Goal: Task Accomplishment & Management: Manage account settings

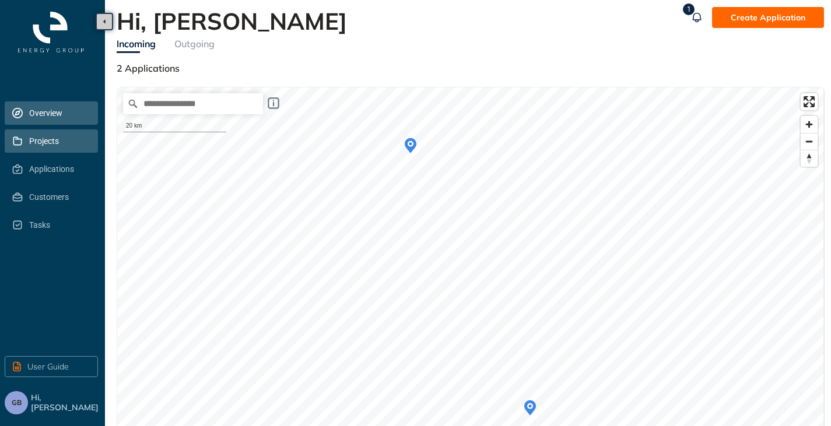
click at [50, 147] on span "Projects" at bounding box center [58, 140] width 59 height 23
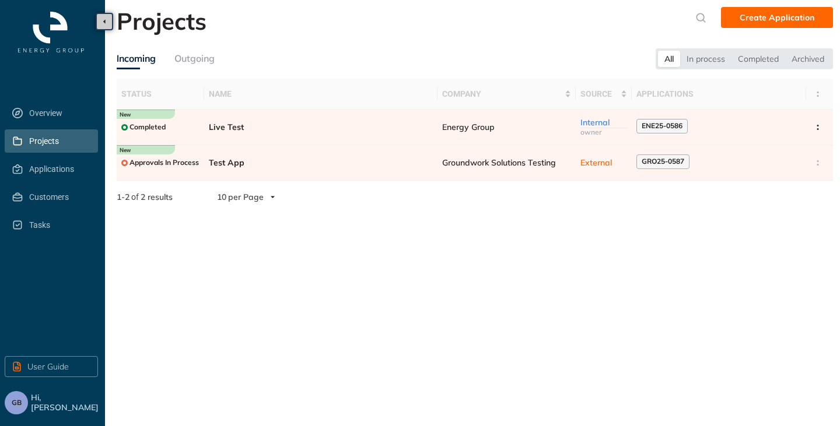
click at [22, 402] on button "GB" at bounding box center [16, 402] width 23 height 23
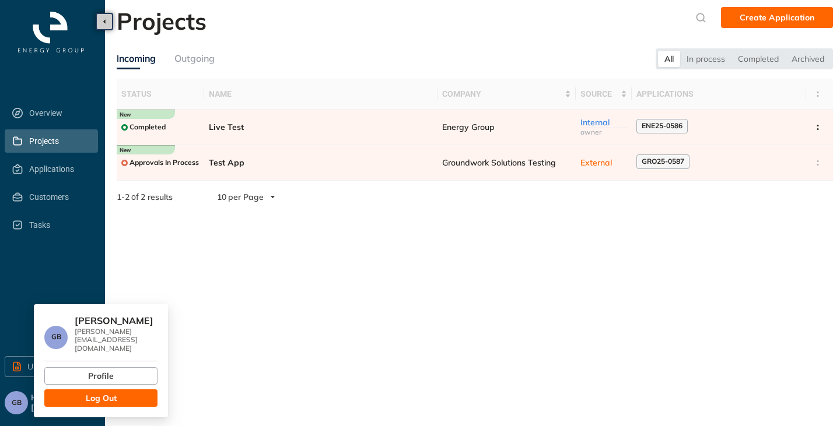
click at [88, 392] on span "Log Out" at bounding box center [101, 398] width 31 height 13
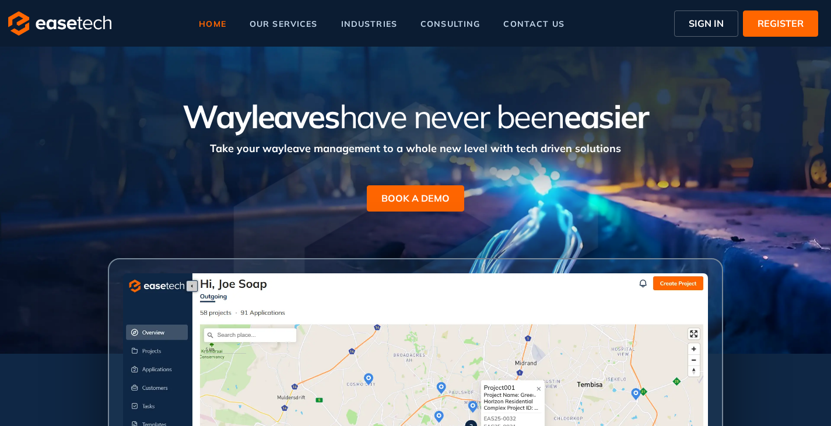
click at [696, 19] on span "SIGN IN" at bounding box center [706, 23] width 35 height 14
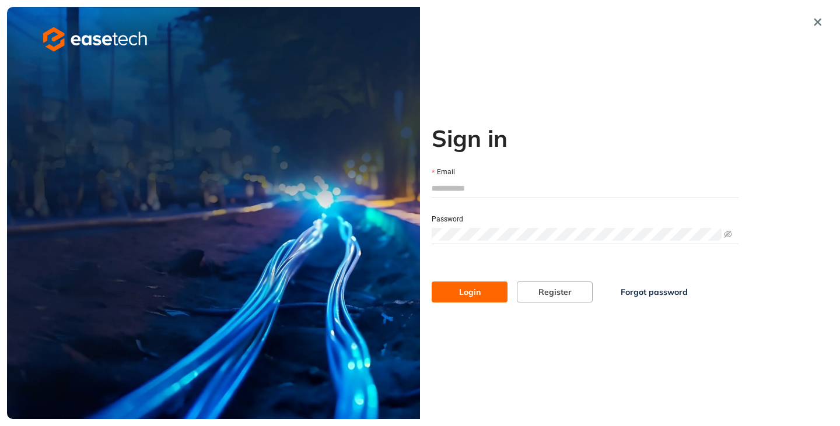
click at [445, 185] on input "Email" at bounding box center [584, 188] width 307 height 17
type input "**********"
click at [459, 284] on button "Login" at bounding box center [469, 292] width 76 height 21
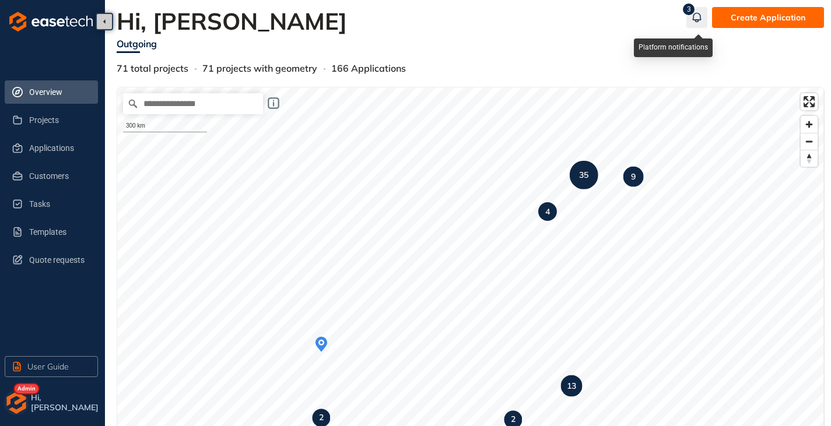
click at [700, 15] on icon "button" at bounding box center [697, 17] width 12 height 14
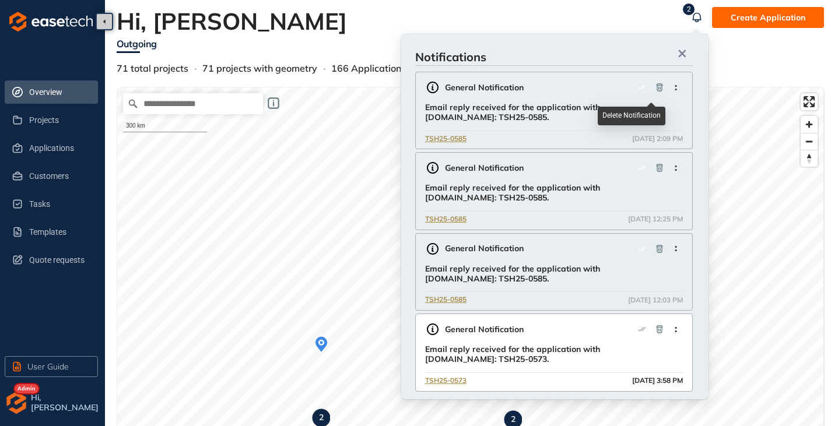
click at [657, 87] on icon "button" at bounding box center [660, 87] width 6 height 8
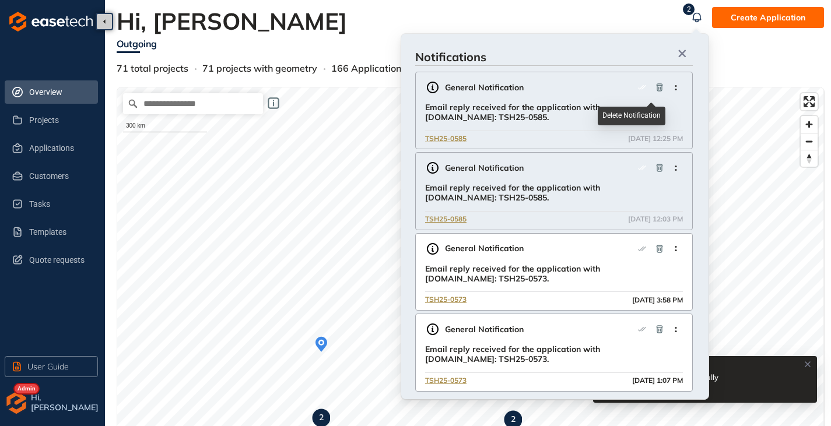
click at [657, 87] on icon "button" at bounding box center [660, 87] width 6 height 8
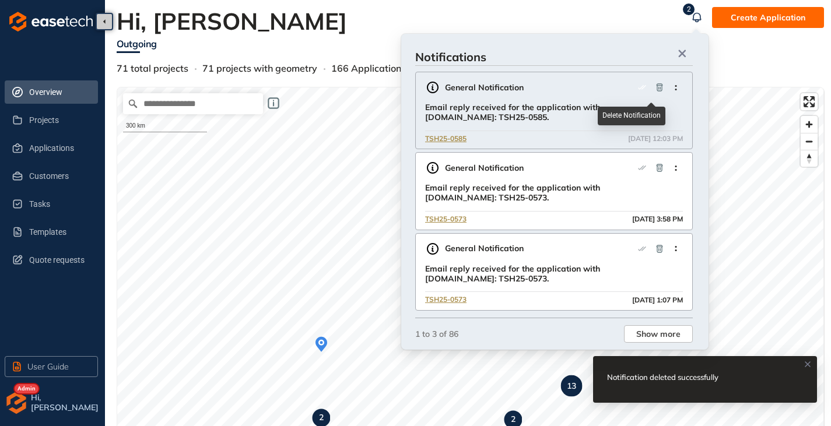
click at [657, 89] on icon "button" at bounding box center [660, 87] width 6 height 8
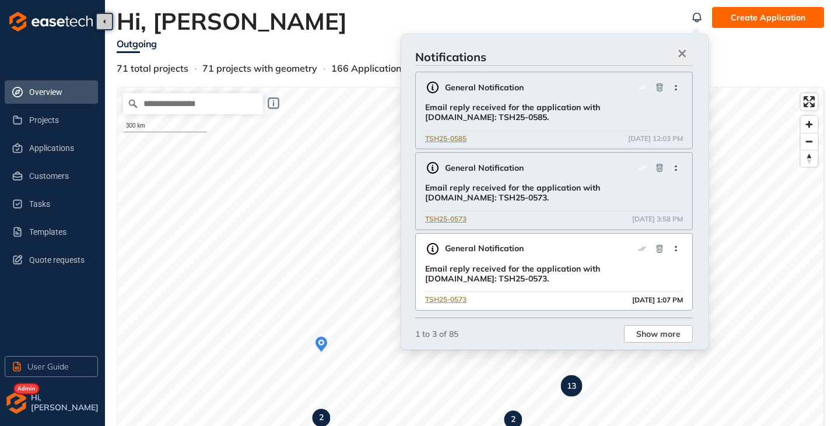
click at [686, 52] on icon "button" at bounding box center [682, 54] width 12 height 8
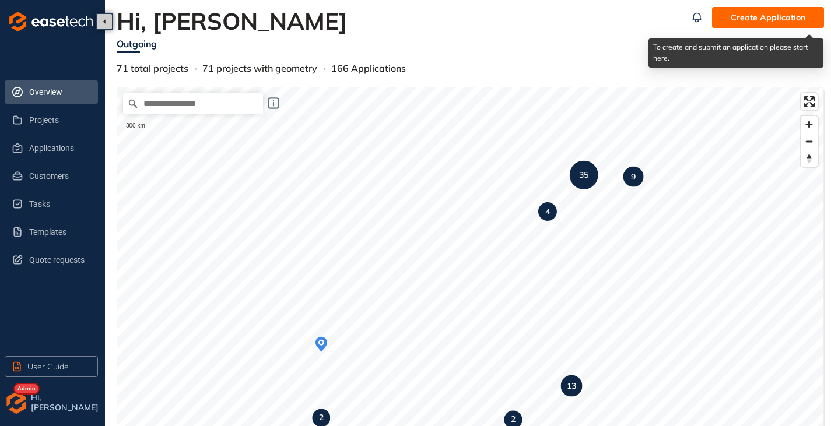
click at [765, 23] on span "Create Application" at bounding box center [768, 17] width 75 height 13
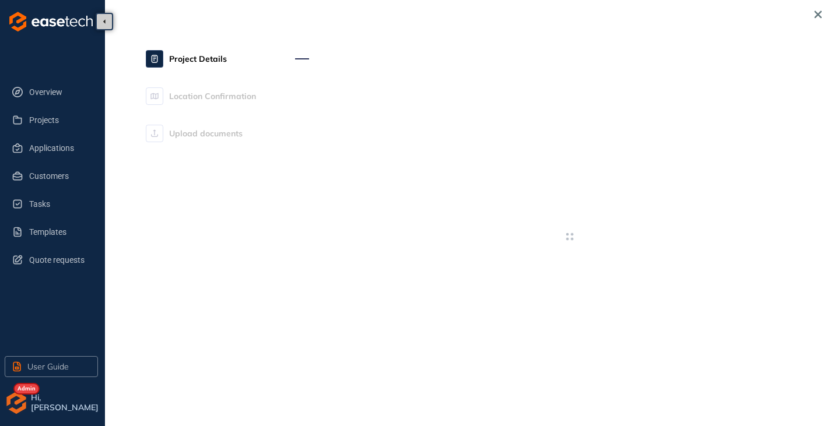
type textarea "**********"
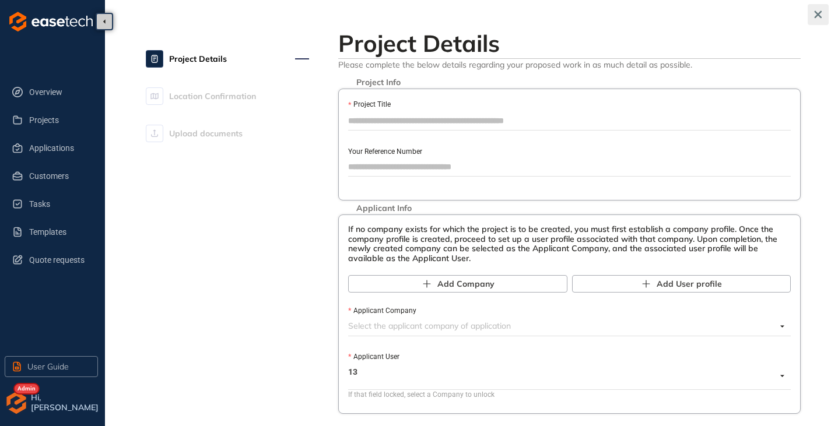
click at [819, 12] on icon "button" at bounding box center [818, 14] width 12 height 8
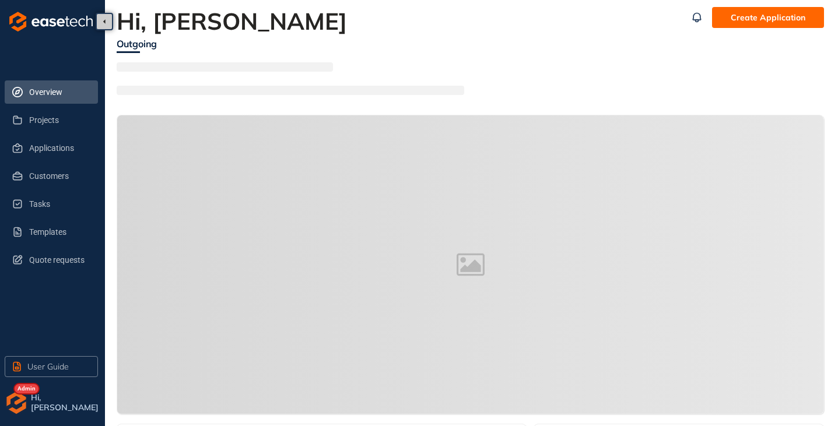
click at [19, 406] on img "button" at bounding box center [16, 402] width 23 height 23
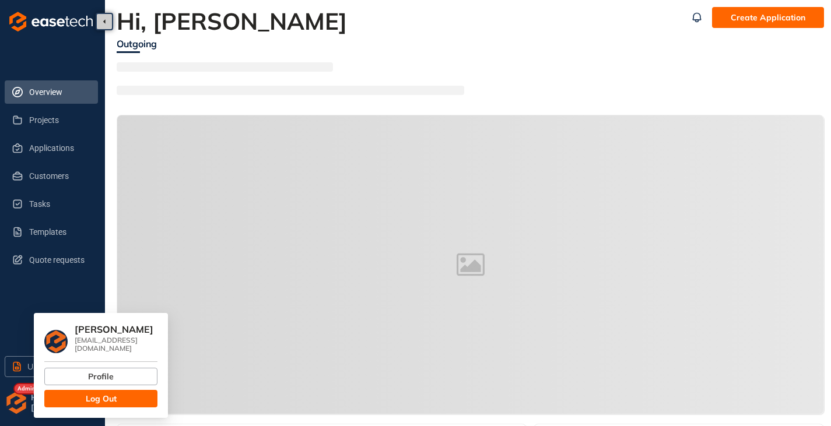
click at [80, 395] on button "Log Out" at bounding box center [100, 398] width 113 height 17
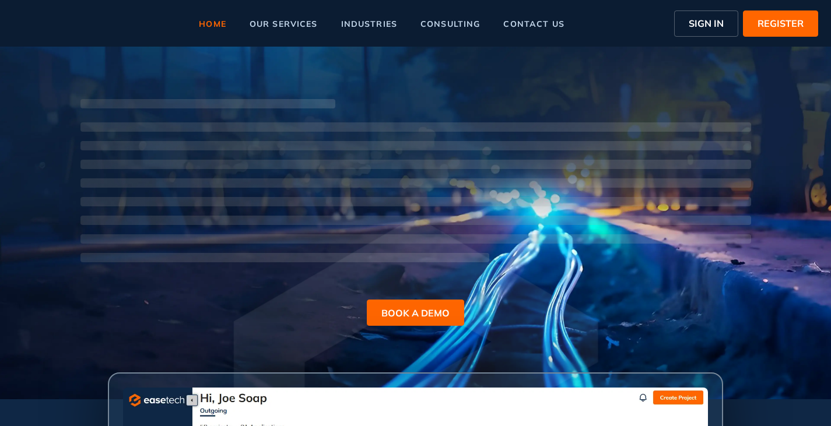
click at [701, 23] on span "SIGN IN" at bounding box center [706, 23] width 35 height 14
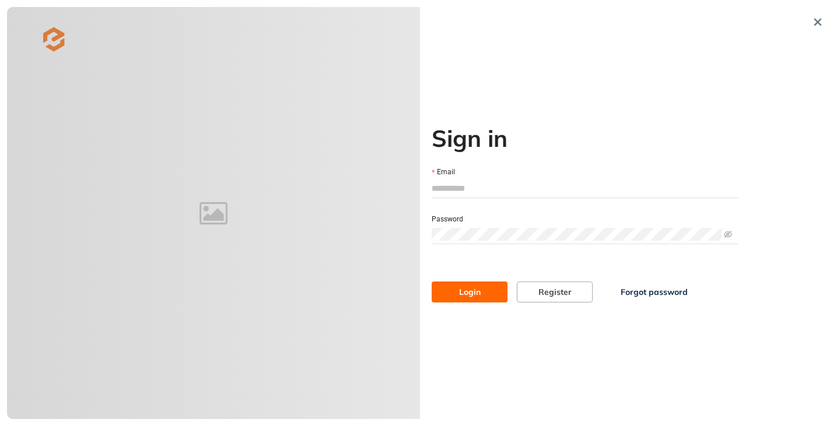
click at [497, 181] on input "Email" at bounding box center [584, 188] width 307 height 17
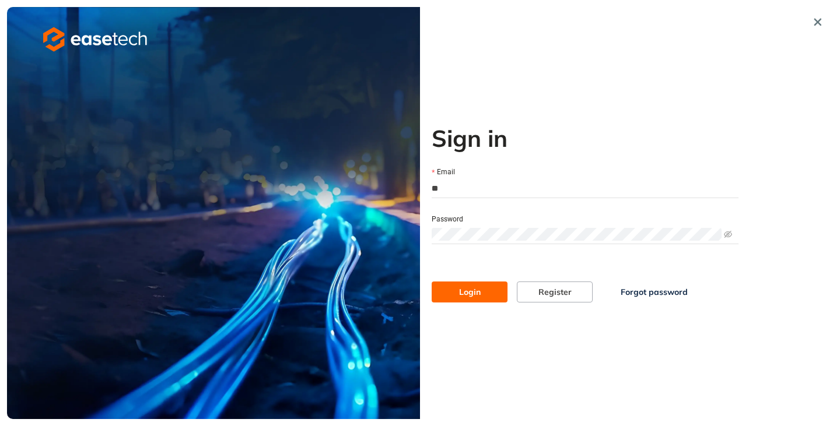
type input "*"
type input "**********"
click at [431, 282] on button "Login" at bounding box center [469, 292] width 76 height 21
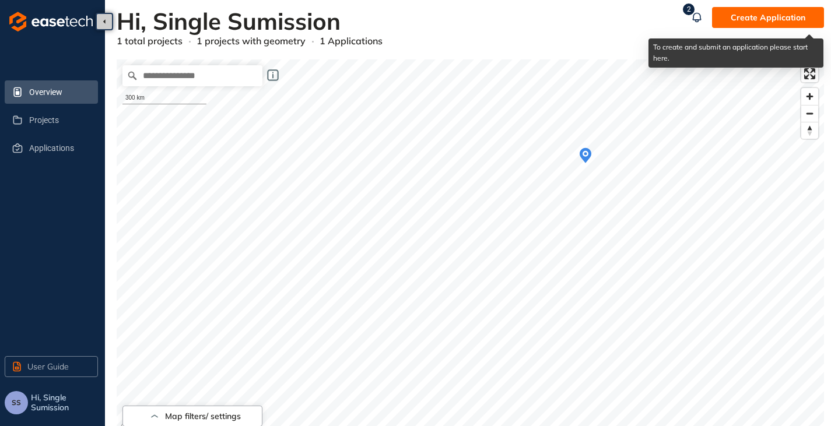
click at [775, 19] on span "Create Application" at bounding box center [768, 17] width 75 height 13
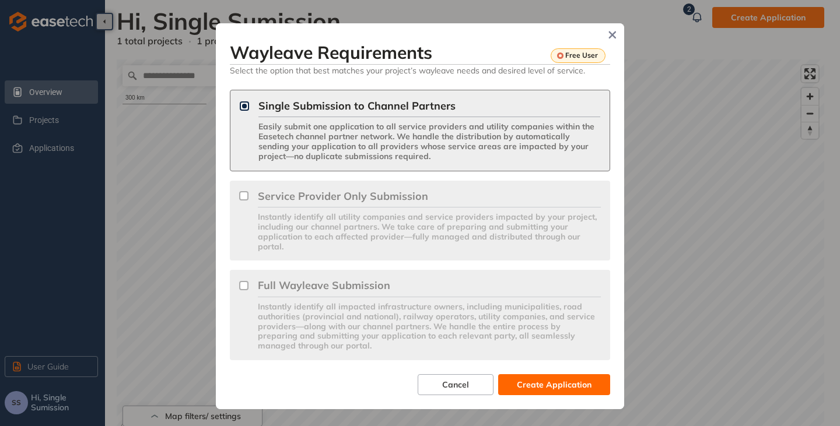
drag, startPoint x: 615, startPoint y: 32, endPoint x: 600, endPoint y: 54, distance: 26.4
click at [615, 31] on icon "Close" at bounding box center [613, 35] width 8 height 8
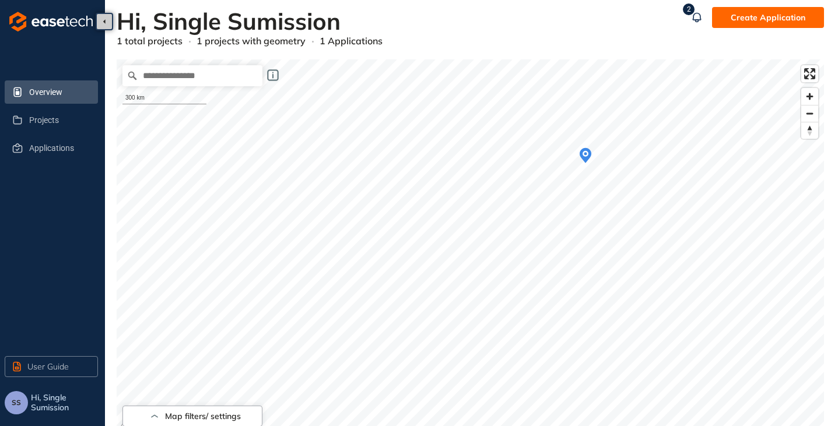
click at [9, 398] on button "SS" at bounding box center [16, 402] width 23 height 23
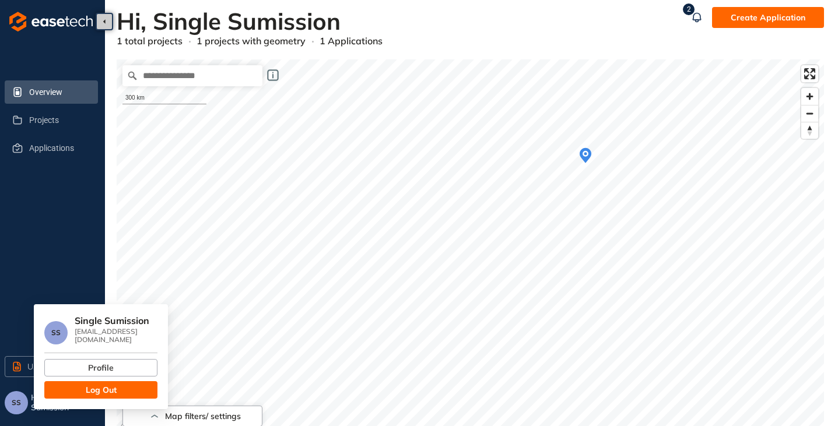
click at [108, 393] on span "Log Out" at bounding box center [101, 390] width 31 height 13
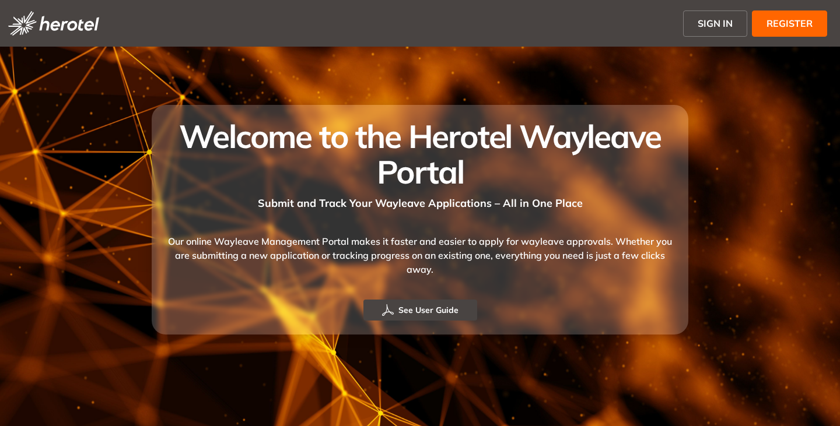
click at [702, 20] on span "SIGN IN" at bounding box center [714, 23] width 35 height 14
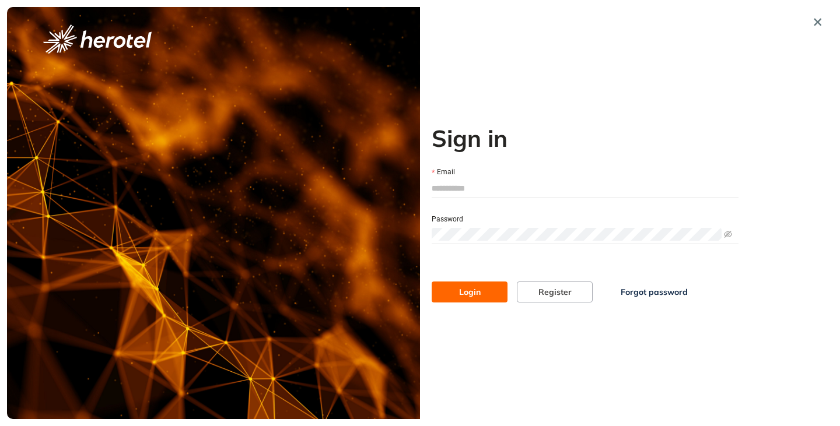
click at [481, 189] on input "Email" at bounding box center [584, 188] width 307 height 17
type input "**********"
click at [431, 282] on button "Login" at bounding box center [469, 292] width 76 height 21
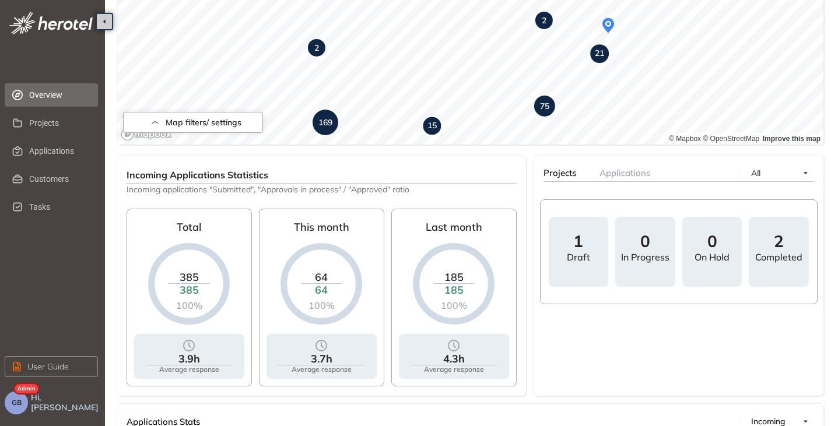
scroll to position [89, 0]
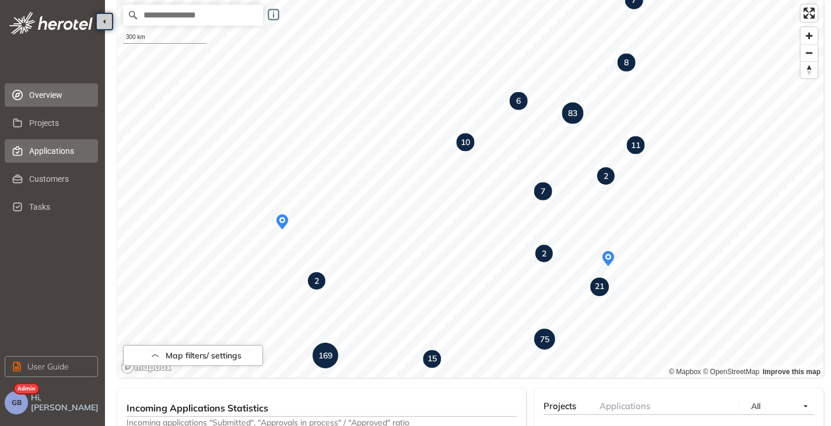
click at [49, 152] on span "Applications" at bounding box center [58, 150] width 59 height 23
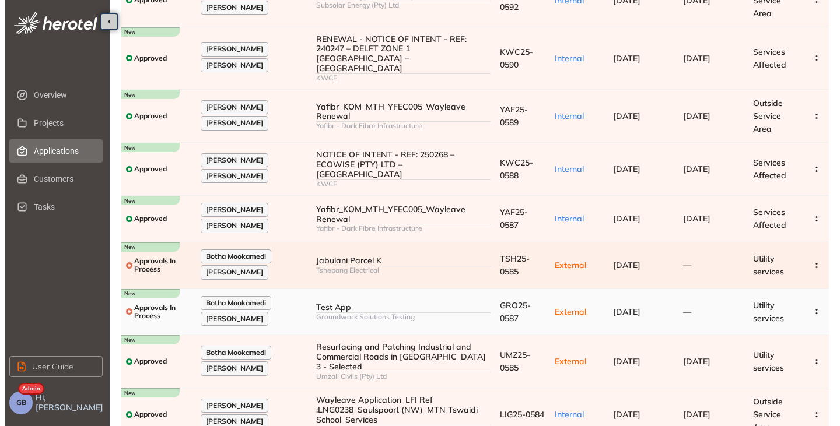
scroll to position [203, 0]
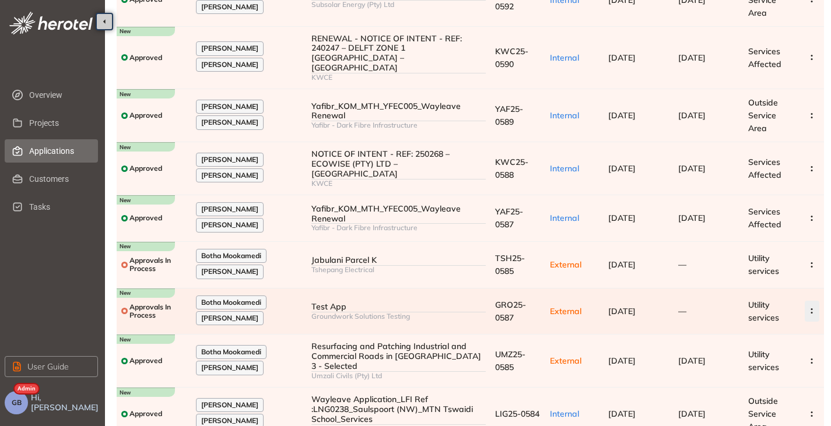
click at [814, 308] on icon "button" at bounding box center [812, 310] width 12 height 5
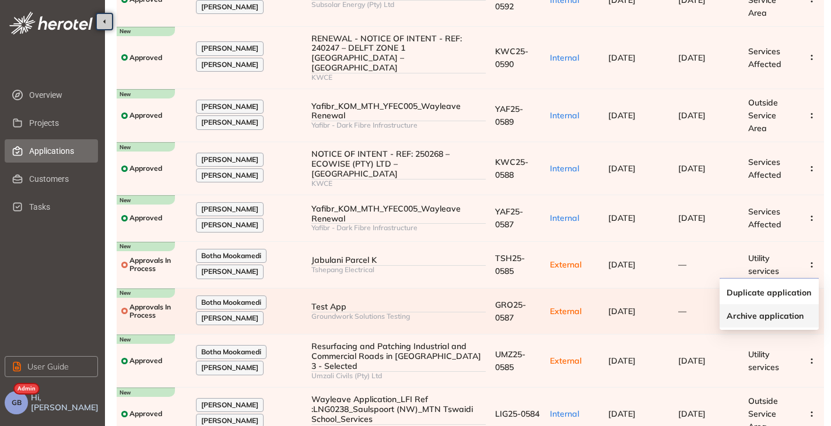
click at [766, 316] on span "Archive application" at bounding box center [764, 316] width 77 height 10
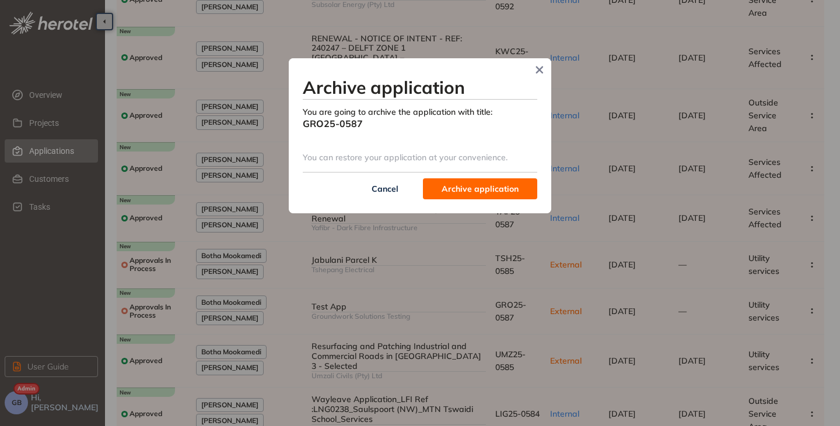
click at [471, 188] on span "Archive application" at bounding box center [479, 188] width 77 height 13
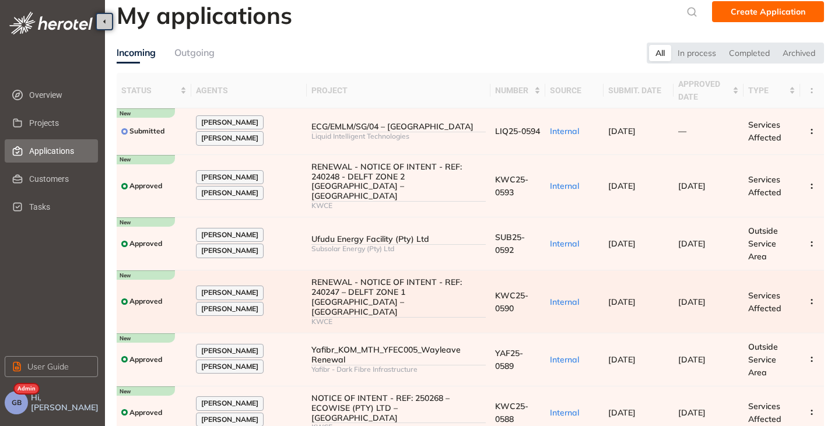
scroll to position [0, 0]
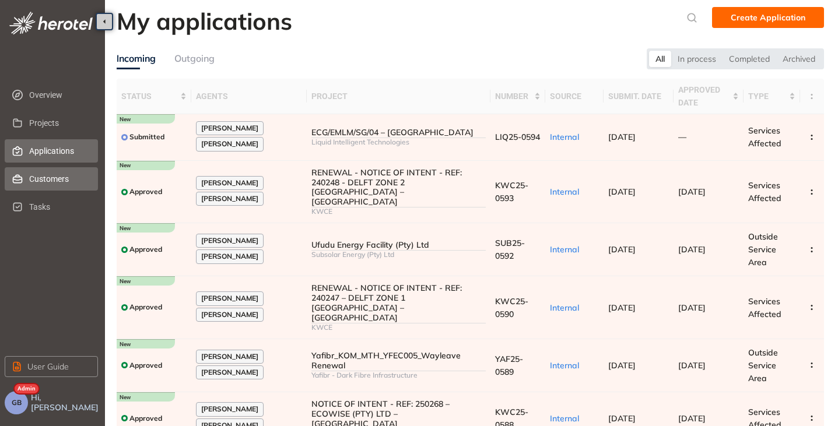
click at [45, 181] on span "Customers" at bounding box center [58, 178] width 59 height 23
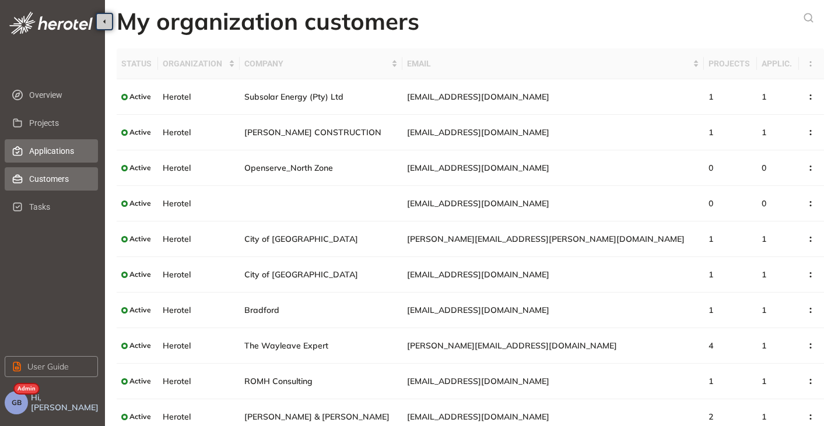
click at [44, 142] on span "Applications" at bounding box center [58, 150] width 59 height 23
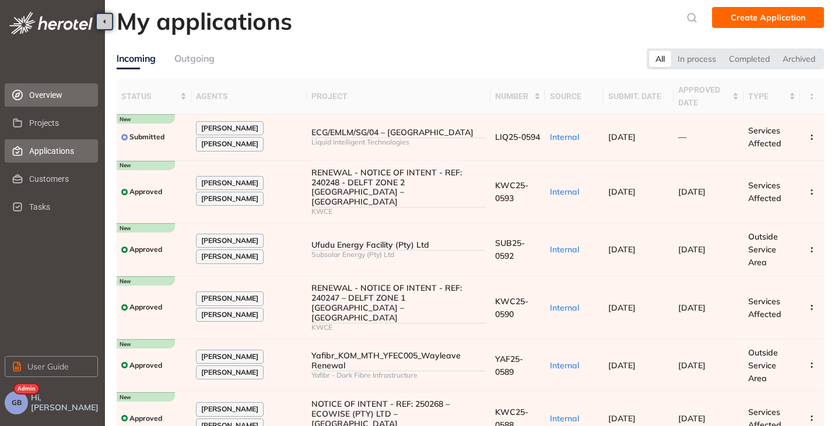
click at [42, 96] on span "Overview" at bounding box center [58, 94] width 59 height 23
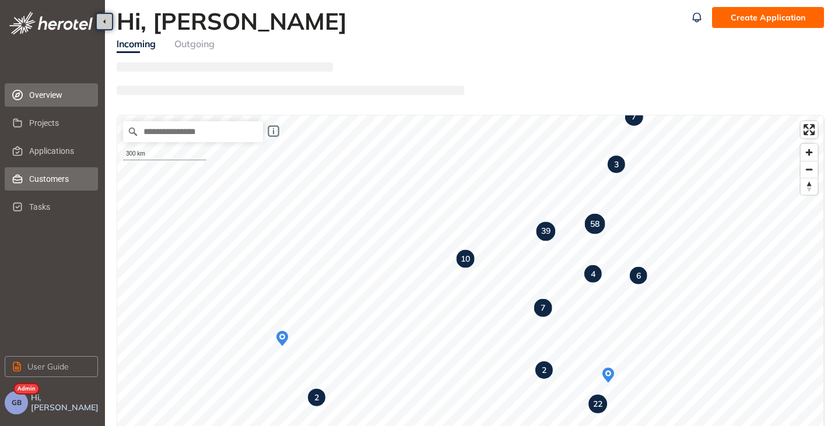
click at [36, 184] on span "Customers" at bounding box center [58, 178] width 59 height 23
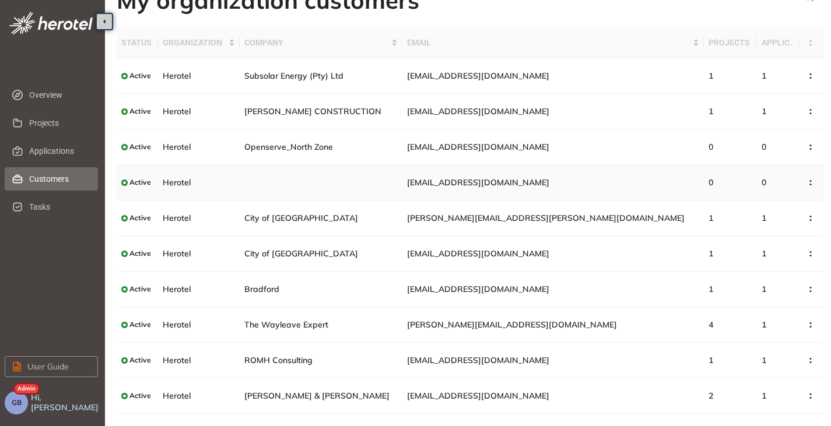
scroll to position [46, 0]
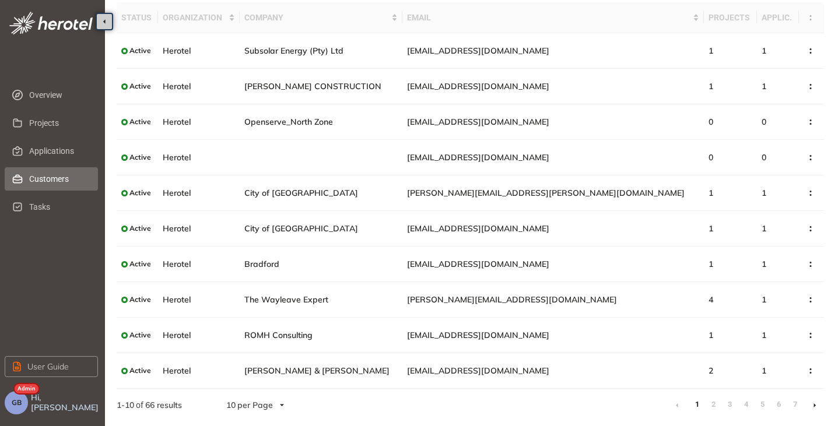
click at [813, 402] on link at bounding box center [814, 405] width 3 height 9
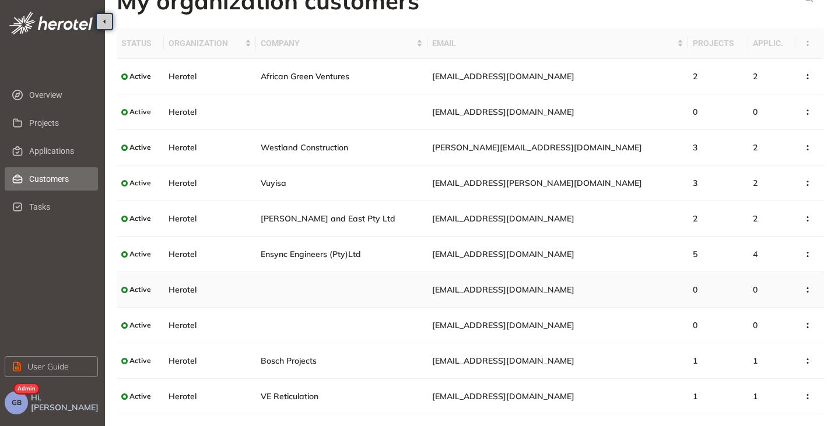
scroll to position [46, 0]
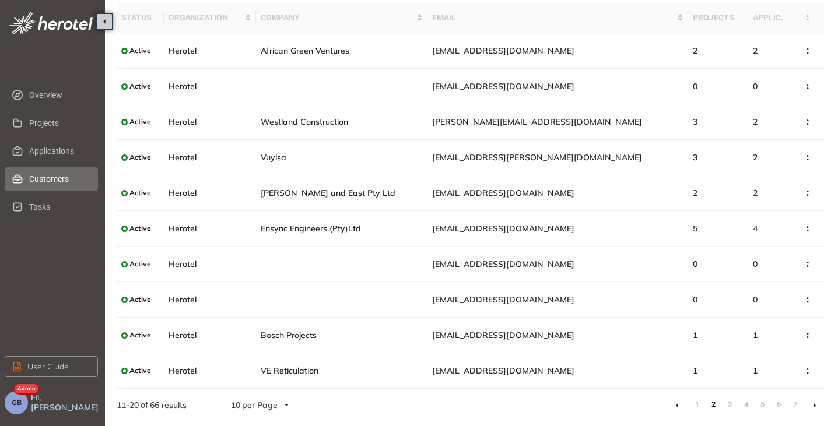
click at [810, 406] on li at bounding box center [814, 405] width 19 height 19
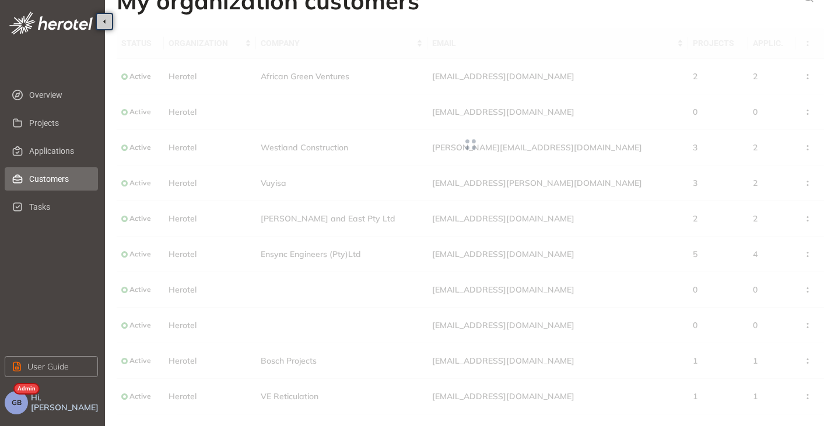
scroll to position [46, 0]
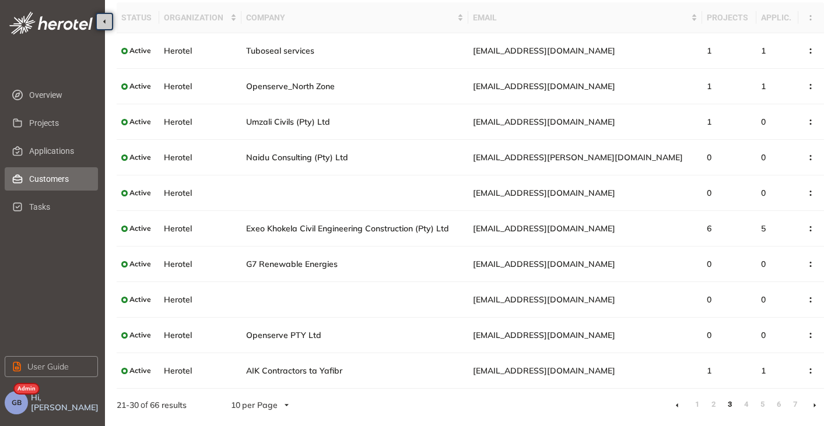
click at [812, 408] on li at bounding box center [814, 405] width 19 height 19
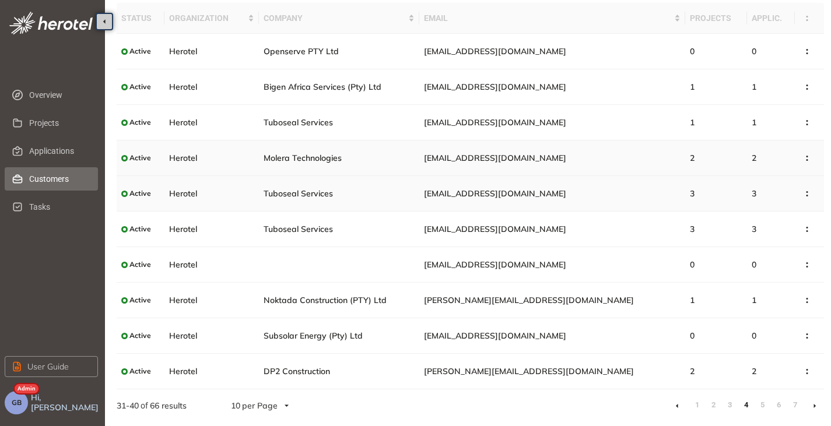
scroll to position [46, 0]
click at [815, 406] on icon at bounding box center [814, 405] width 3 height 5
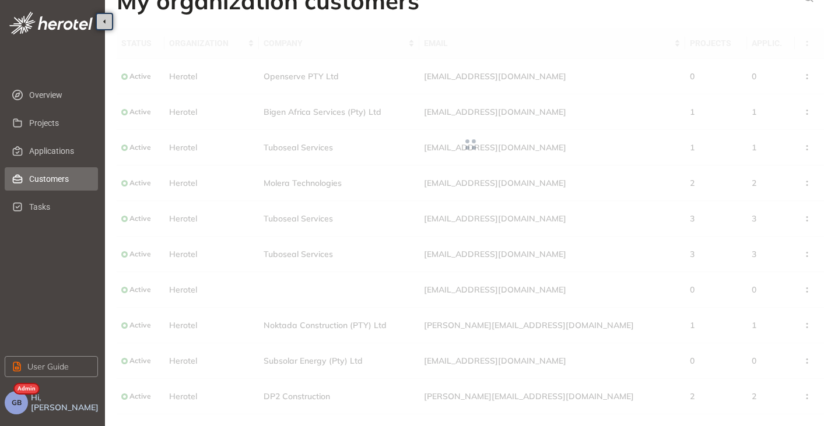
scroll to position [46, 0]
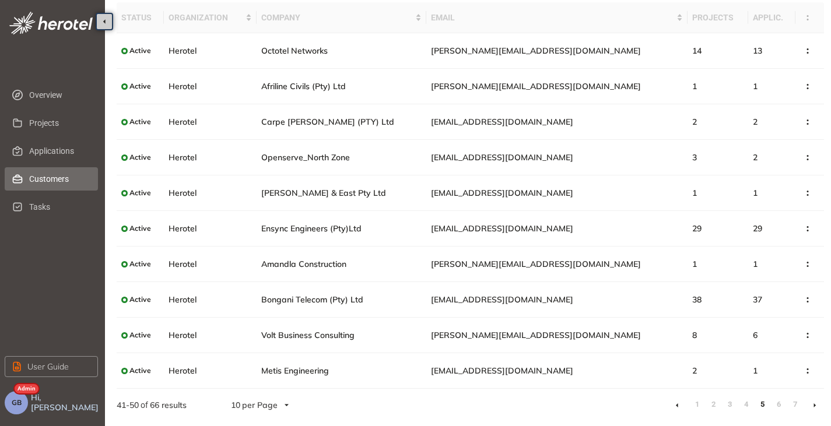
click at [815, 403] on icon at bounding box center [814, 405] width 3 height 5
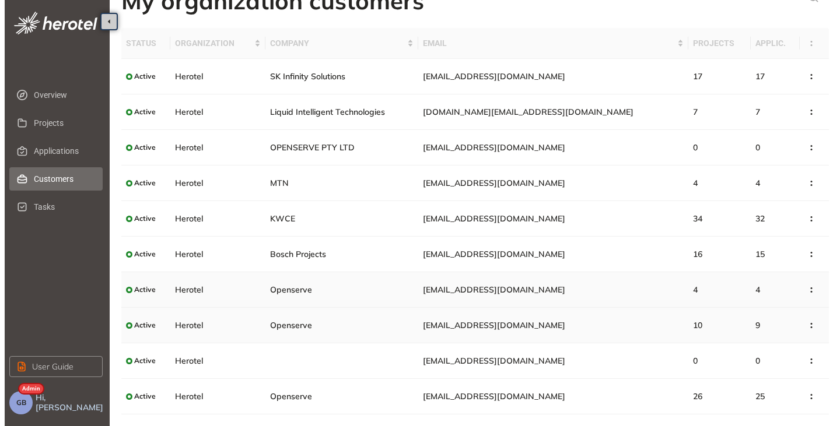
scroll to position [46, 0]
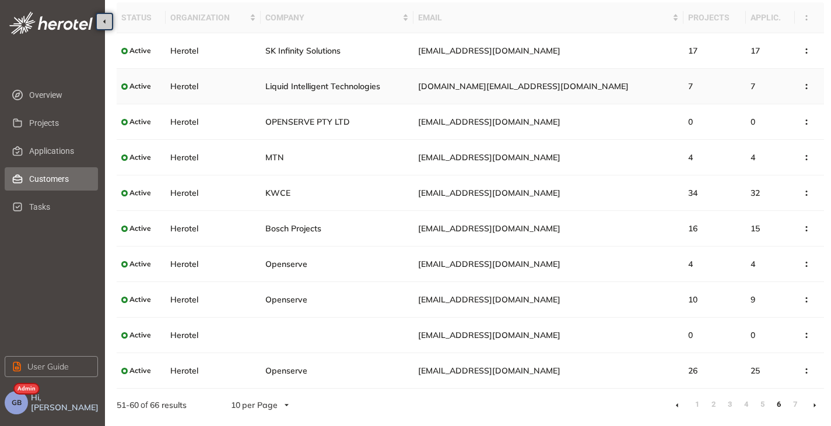
click at [538, 82] on span "Nomfundo.Africa@liquid.tech" at bounding box center [523, 86] width 210 height 10
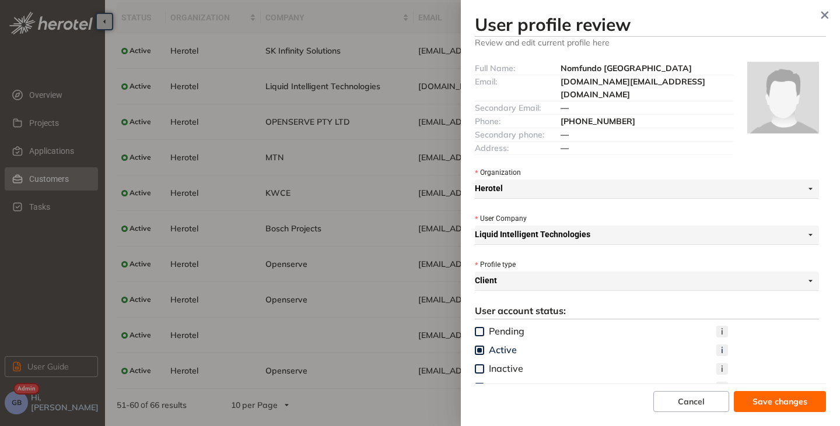
click at [616, 116] on span "+27 (08) 476-3671" at bounding box center [597, 121] width 75 height 10
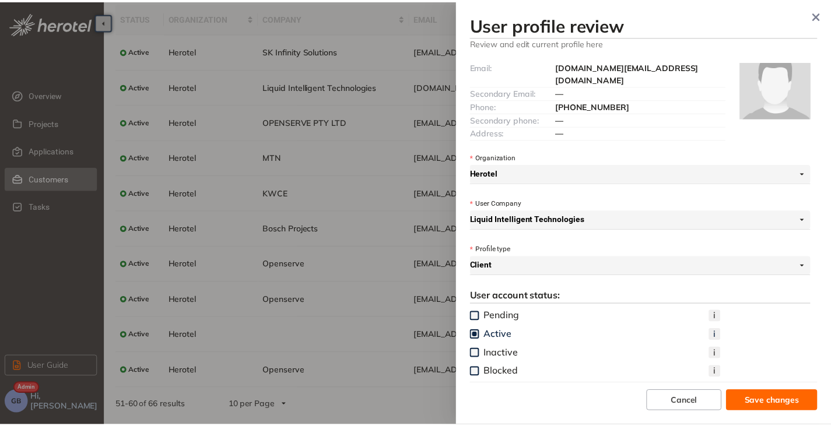
scroll to position [0, 0]
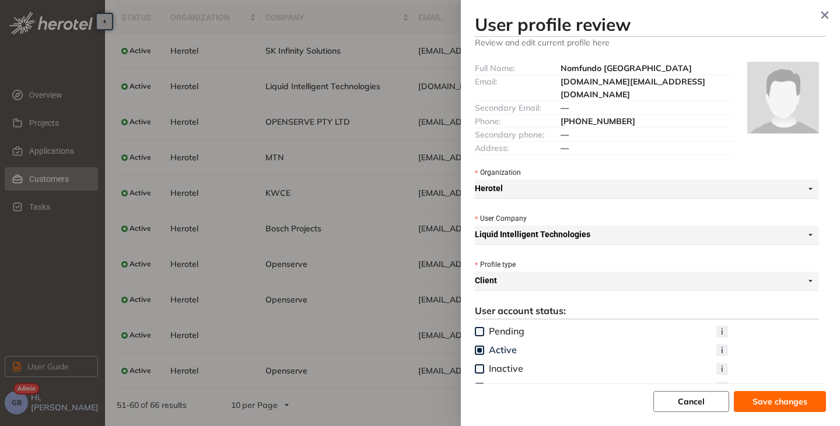
click at [701, 406] on span "Cancel" at bounding box center [691, 401] width 27 height 13
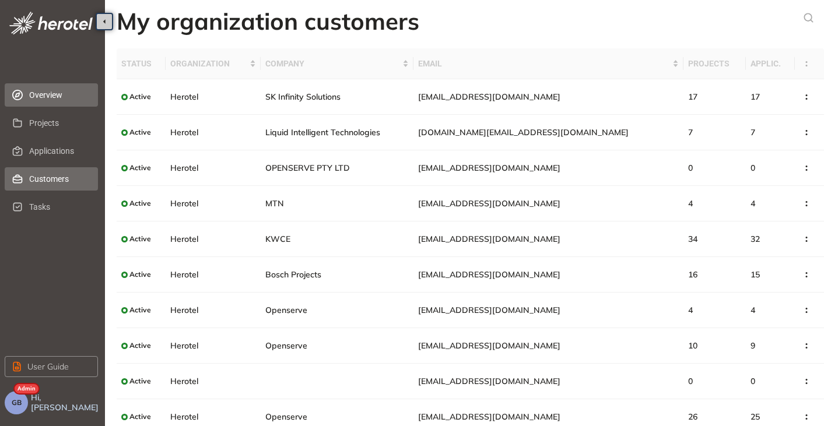
click at [57, 101] on span "Overview" at bounding box center [58, 94] width 59 height 23
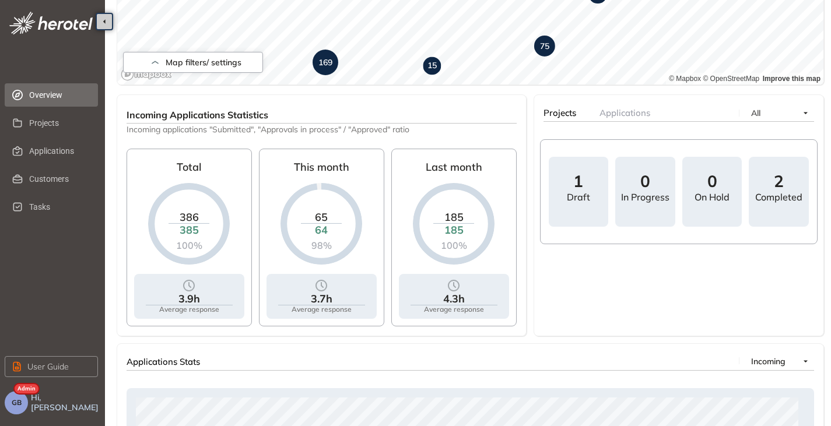
scroll to position [337, 0]
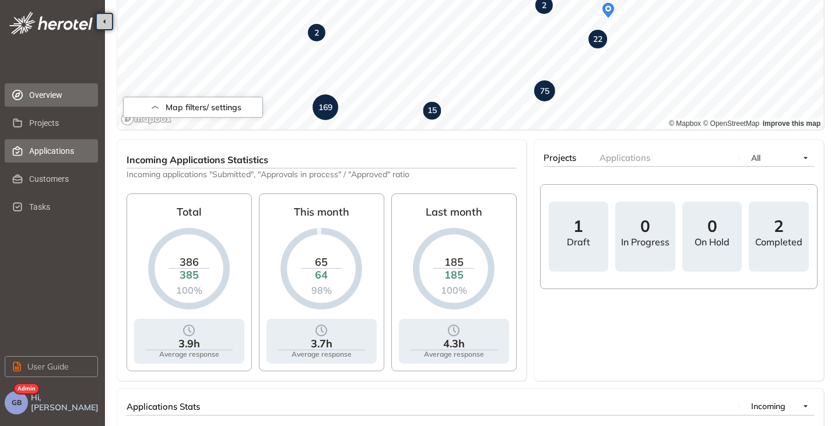
click at [46, 154] on span "Applications" at bounding box center [58, 150] width 59 height 23
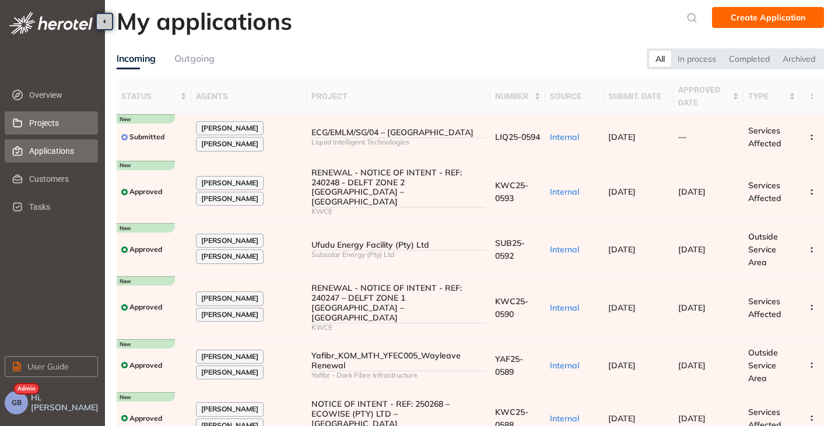
click at [47, 127] on span "Projects" at bounding box center [58, 122] width 59 height 23
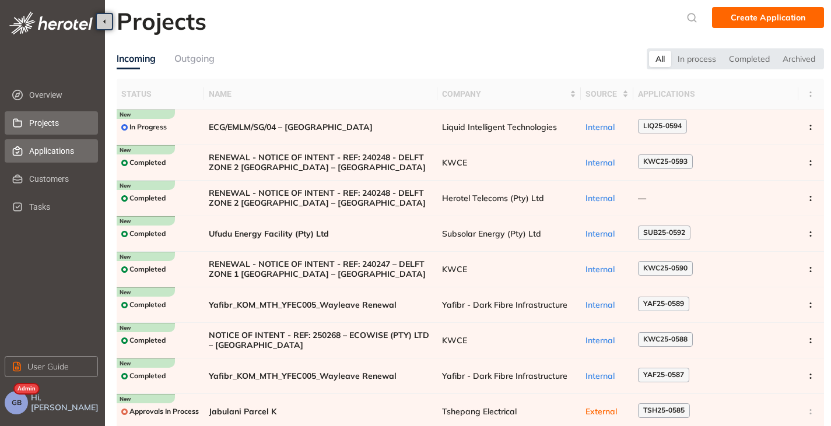
click at [44, 147] on span "Applications" at bounding box center [58, 150] width 59 height 23
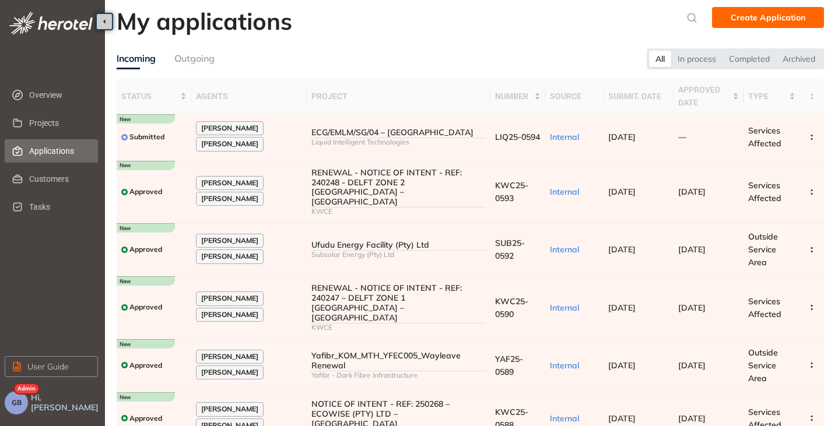
click at [26, 401] on button "GB" at bounding box center [16, 402] width 23 height 23
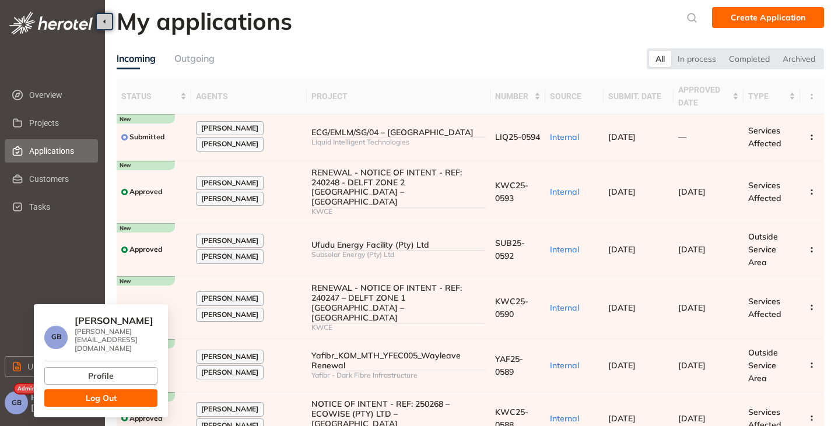
click at [88, 392] on span "Log Out" at bounding box center [101, 398] width 31 height 13
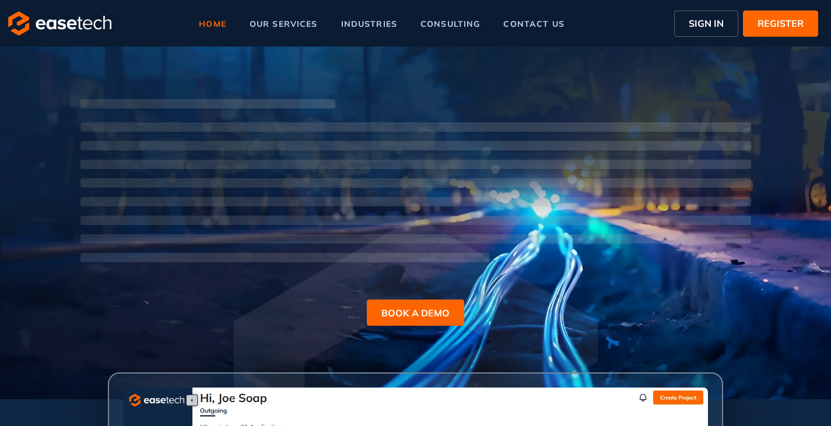
click at [702, 25] on span "SIGN IN" at bounding box center [706, 23] width 35 height 14
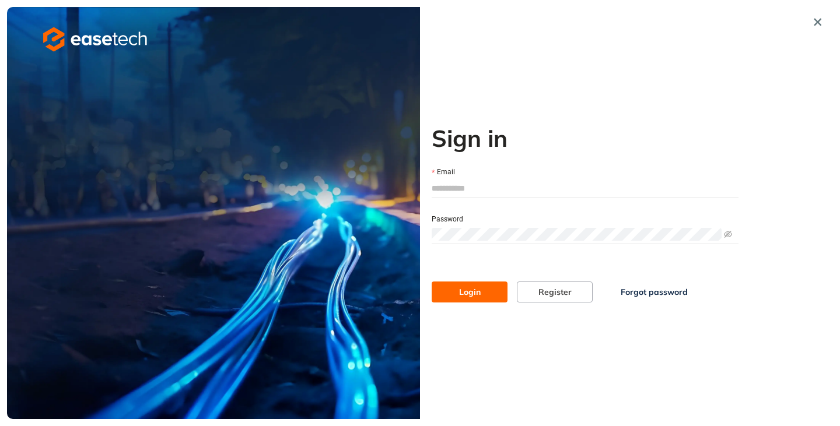
click at [467, 182] on input "Email" at bounding box center [584, 188] width 307 height 17
type input "**********"
click at [462, 293] on span "Login" at bounding box center [470, 292] width 22 height 13
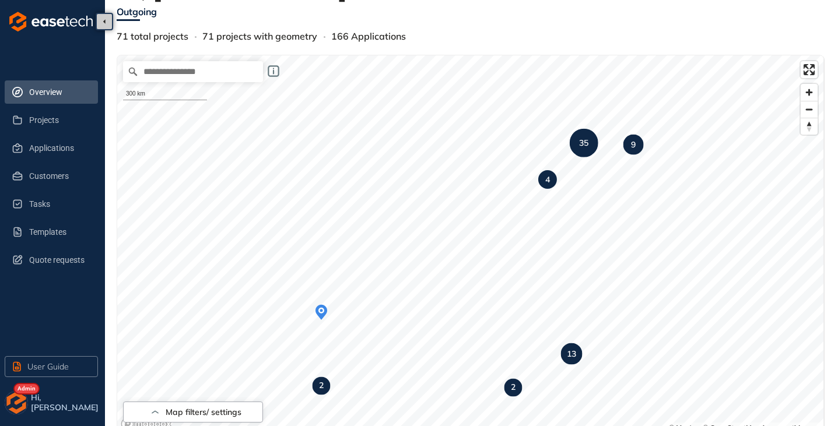
scroll to position [30, 0]
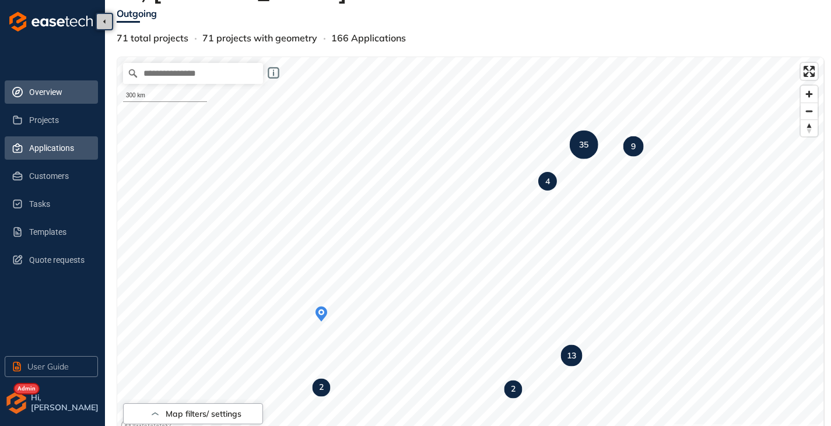
click at [62, 152] on span "Applications" at bounding box center [58, 147] width 59 height 23
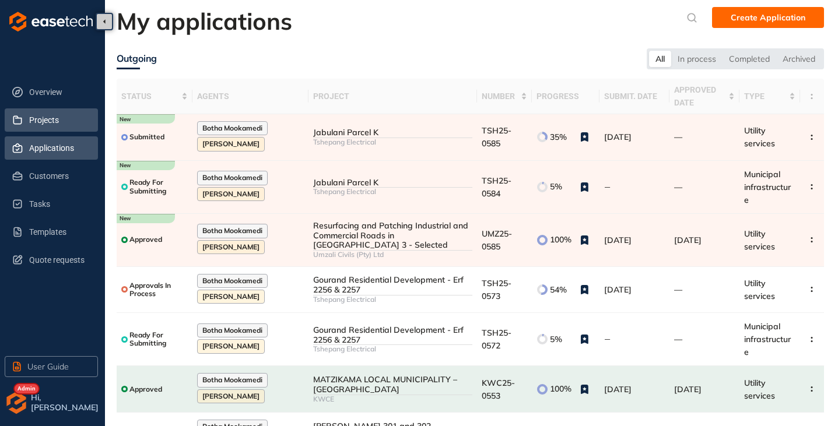
click at [46, 113] on span "Projects" at bounding box center [58, 119] width 59 height 23
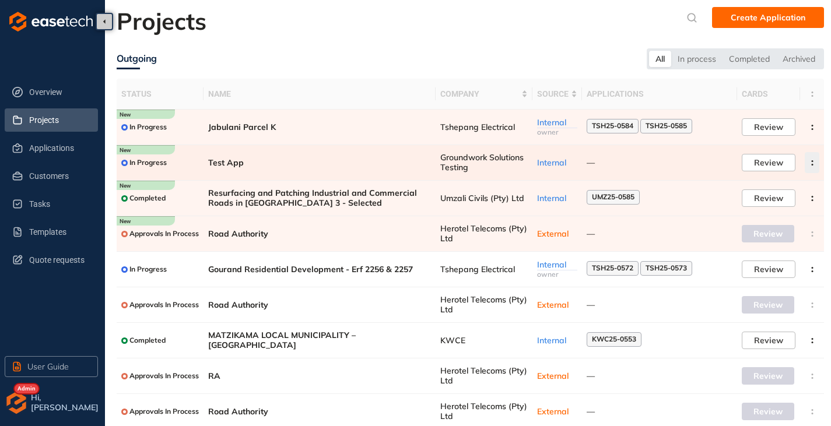
click at [814, 161] on icon "button" at bounding box center [812, 162] width 12 height 5
click at [764, 189] on span "Archive project" at bounding box center [757, 190] width 60 height 10
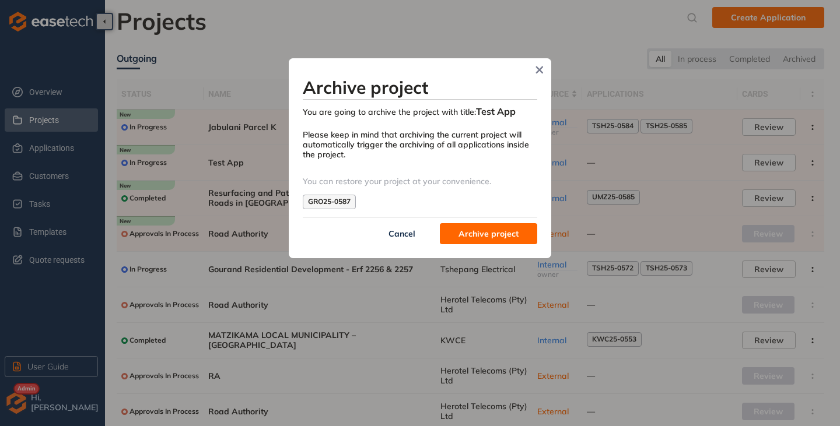
click at [467, 245] on div "Archive project You are going to archive the project with title: Test App Pleas…" at bounding box center [420, 158] width 262 height 200
click at [474, 237] on span "Archive project" at bounding box center [488, 233] width 60 height 13
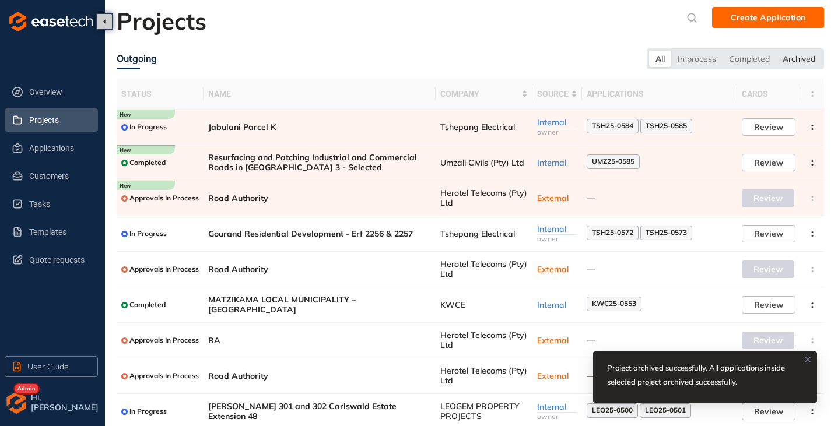
click at [803, 60] on div "Archived" at bounding box center [798, 59] width 45 height 16
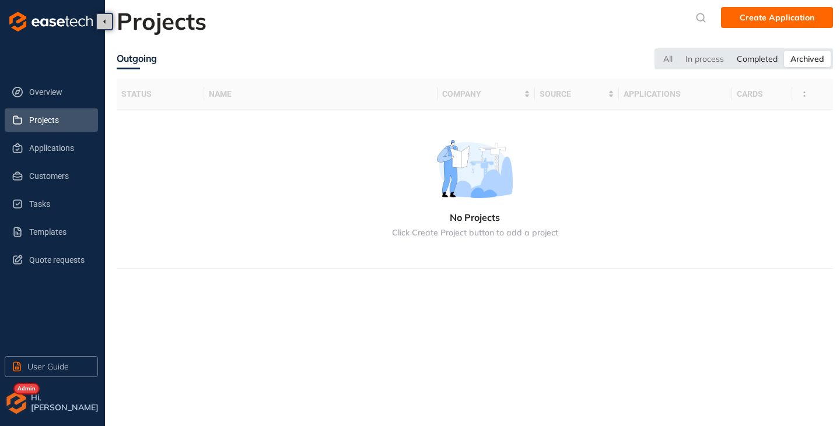
click at [770, 60] on div "Completed" at bounding box center [757, 59] width 54 height 16
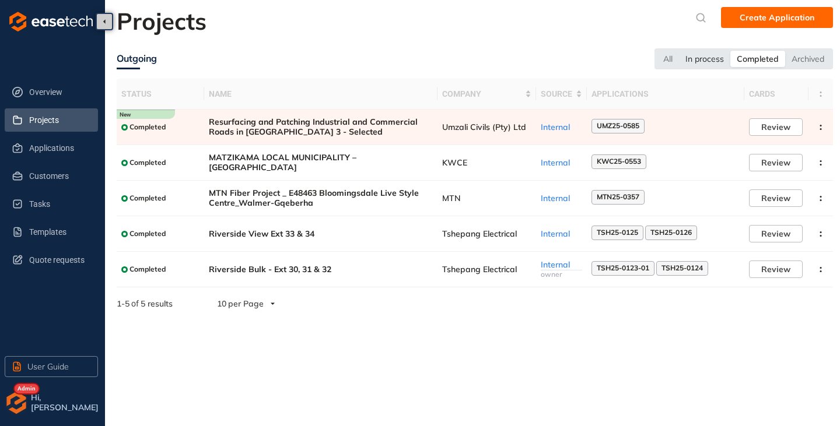
click at [703, 58] on div "In process" at bounding box center [704, 59] width 51 height 16
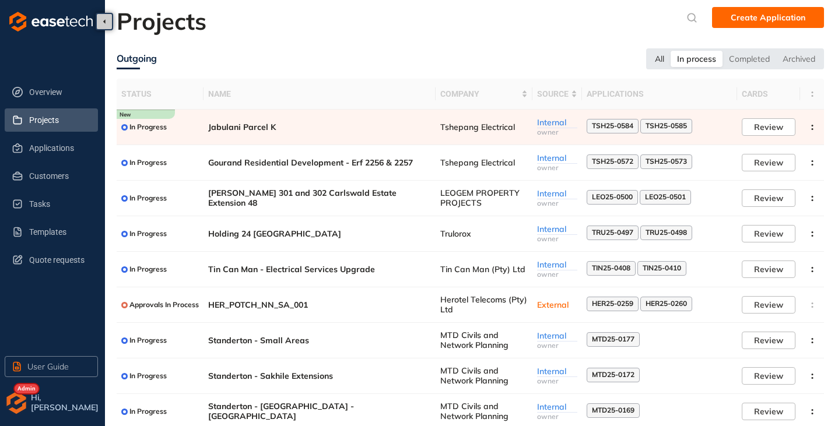
click at [669, 58] on div "All" at bounding box center [659, 59] width 22 height 16
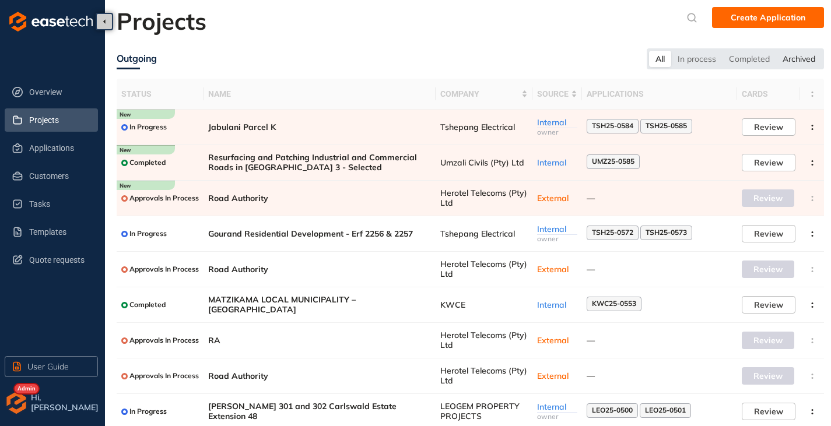
click at [813, 56] on div "Archived" at bounding box center [798, 59] width 45 height 16
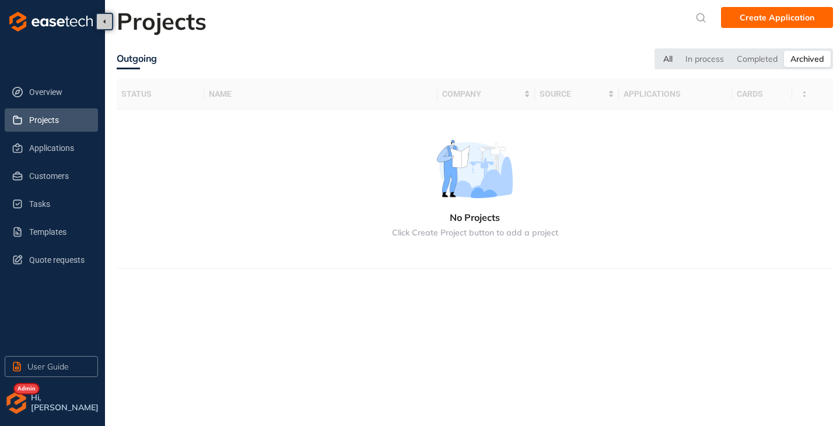
click at [668, 57] on div "All" at bounding box center [668, 59] width 22 height 16
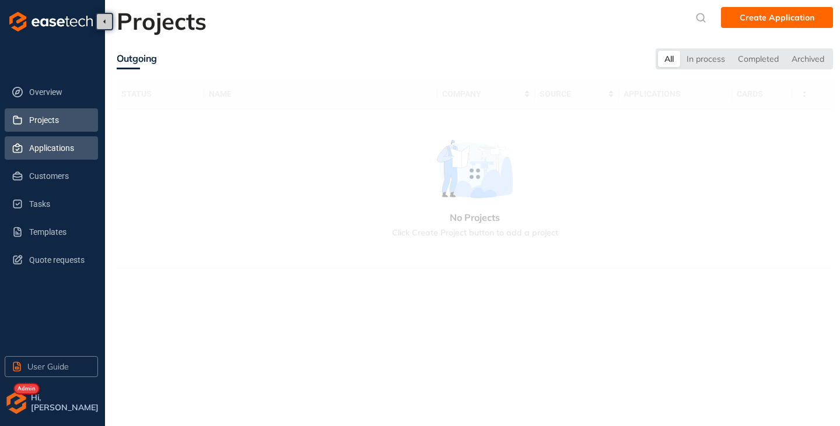
click at [38, 150] on span "Applications" at bounding box center [58, 147] width 59 height 23
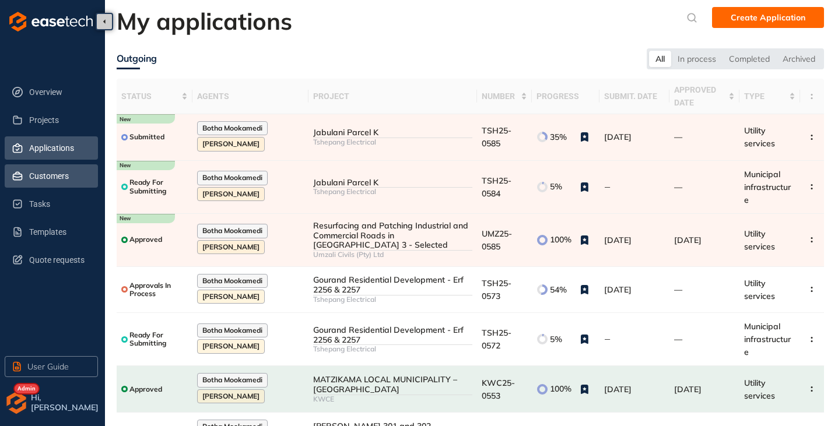
click at [48, 179] on span "Customers" at bounding box center [58, 175] width 59 height 23
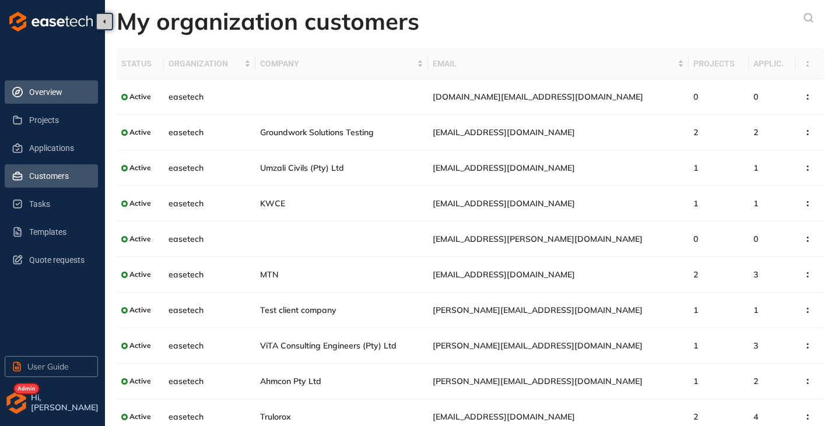
click at [47, 95] on span "Overview" at bounding box center [58, 91] width 59 height 23
